Goal: Task Accomplishment & Management: Manage account settings

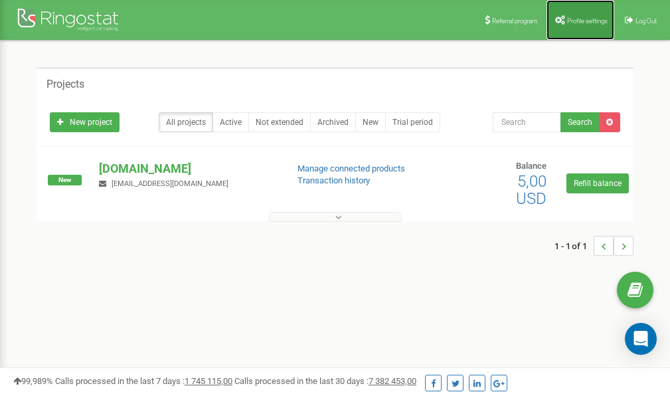
click at [581, 18] on span "Profile settings" at bounding box center [587, 20] width 41 height 7
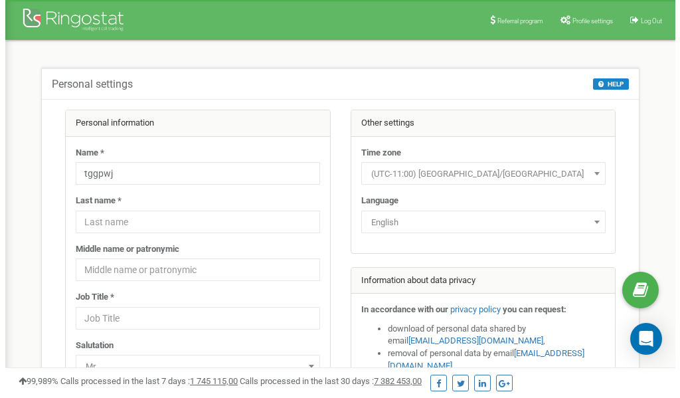
scroll to position [66, 0]
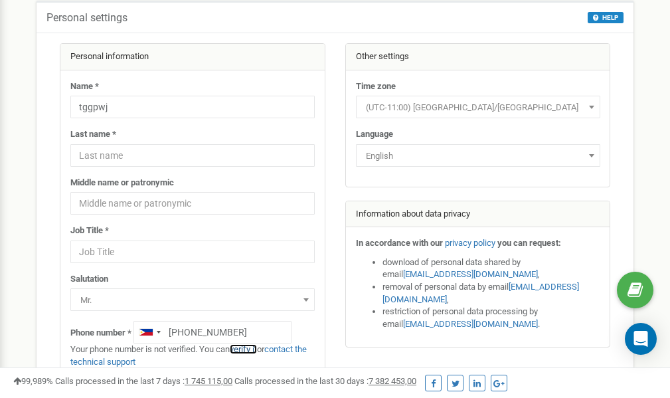
click at [248, 349] on link "verify it" at bounding box center [243, 349] width 27 height 10
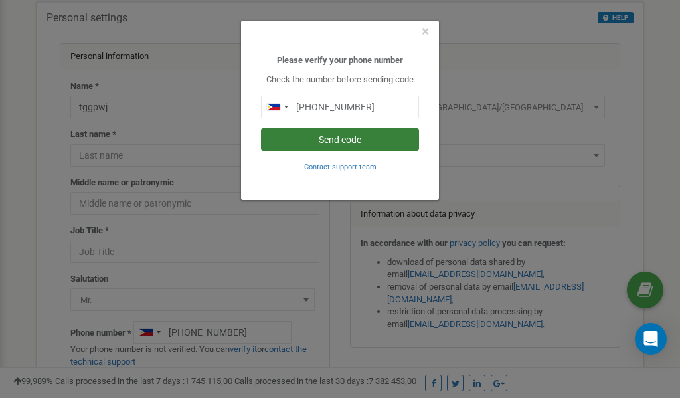
click at [334, 142] on button "Send code" at bounding box center [340, 139] width 158 height 23
